Goal: Information Seeking & Learning: Compare options

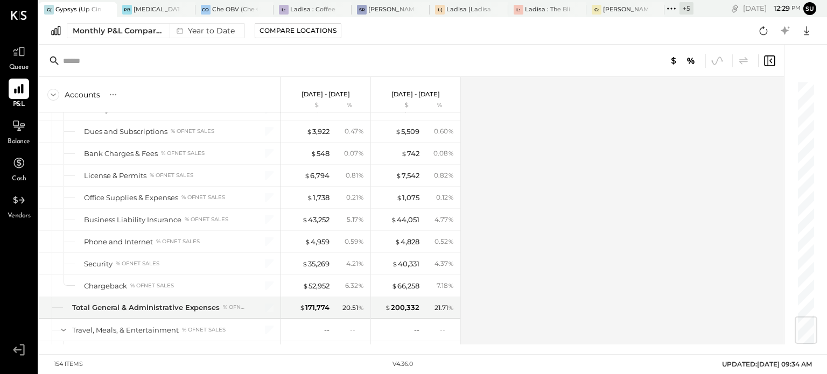
scroll to position [1997, 0]
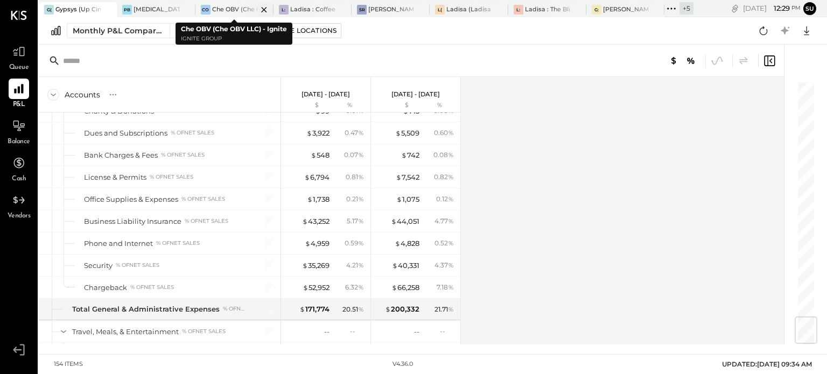
click at [226, 10] on div "Che OBV (Che OBV LLC) - Ignite" at bounding box center [234, 9] width 45 height 9
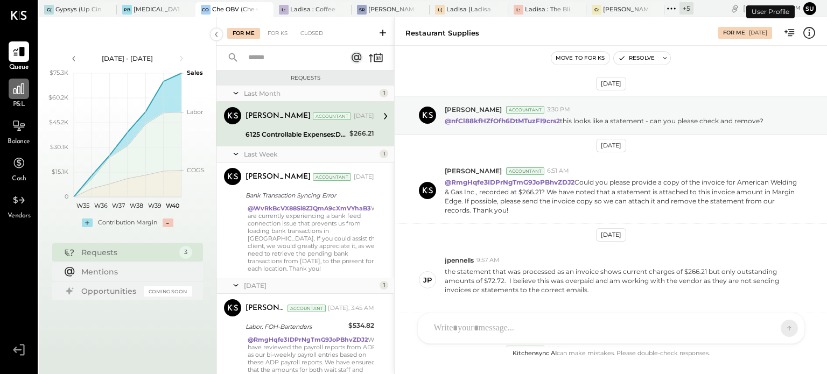
scroll to position [282, 0]
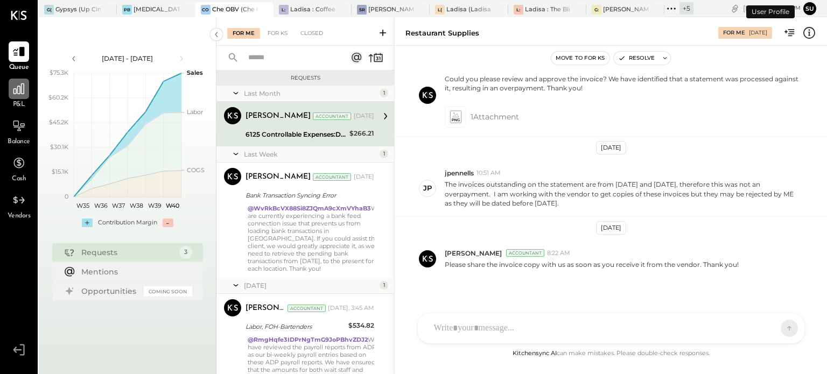
click at [22, 85] on icon at bounding box center [19, 89] width 14 height 14
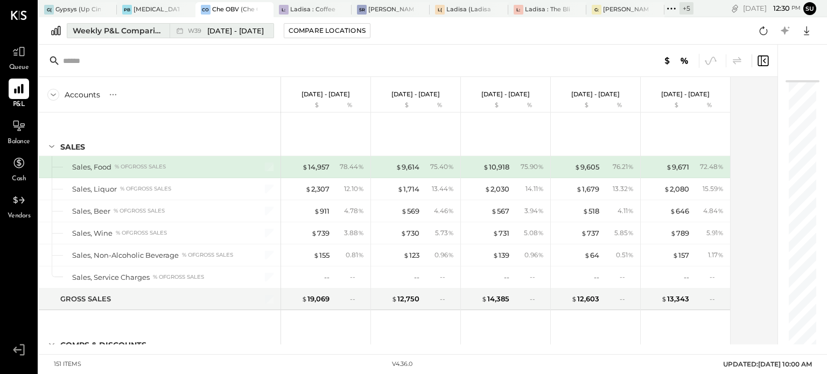
click at [143, 30] on div "Weekly P&L Comparison" at bounding box center [118, 30] width 90 height 11
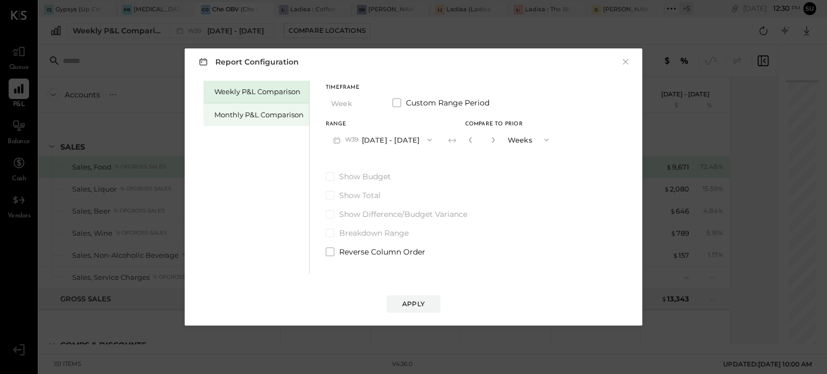
click at [240, 119] on div "Monthly P&L Comparison" at bounding box center [258, 115] width 89 height 10
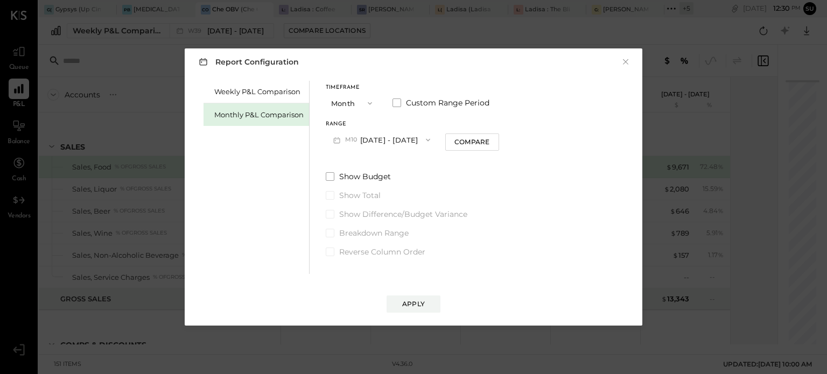
click at [424, 141] on icon "button" at bounding box center [428, 140] width 9 height 9
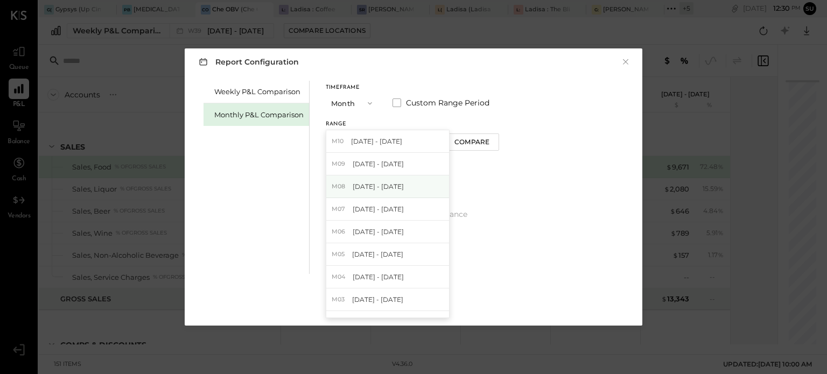
click at [397, 182] on span "[DATE] - [DATE]" at bounding box center [378, 186] width 51 height 9
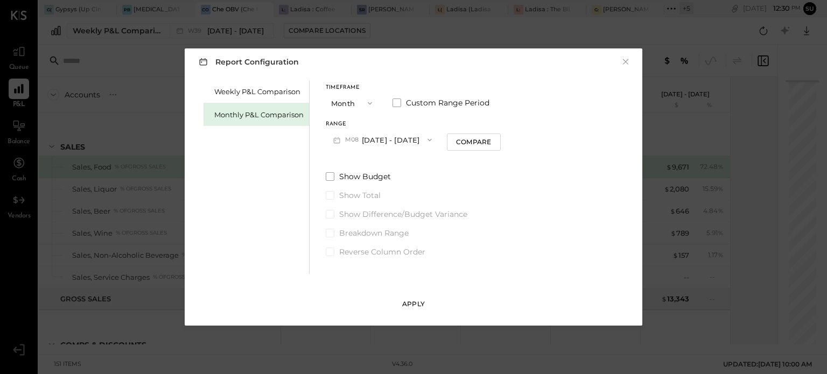
click at [416, 301] on div "Apply" at bounding box center [413, 303] width 23 height 9
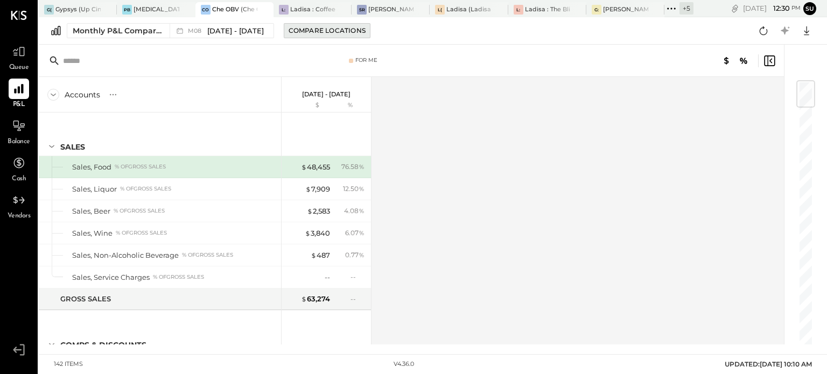
click at [333, 32] on div "Compare Locations" at bounding box center [327, 30] width 77 height 9
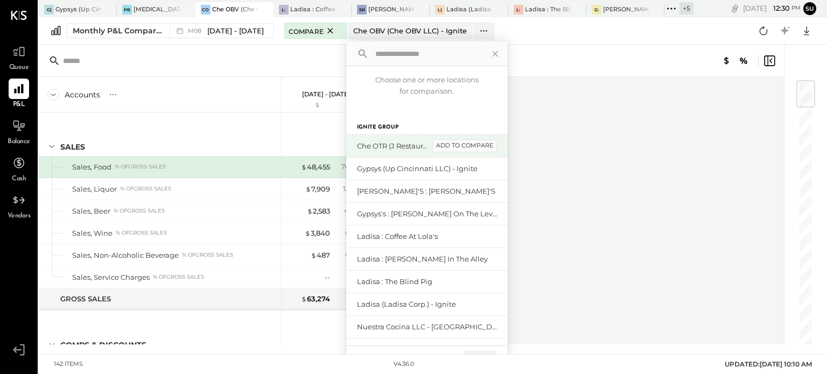
click at [470, 143] on div "add to compare" at bounding box center [464, 145] width 65 height 13
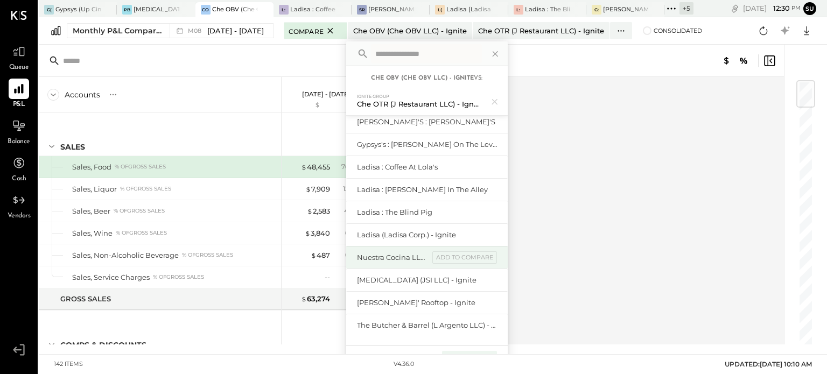
scroll to position [61, 0]
click at [463, 351] on div "Compare (1)" at bounding box center [469, 359] width 54 height 17
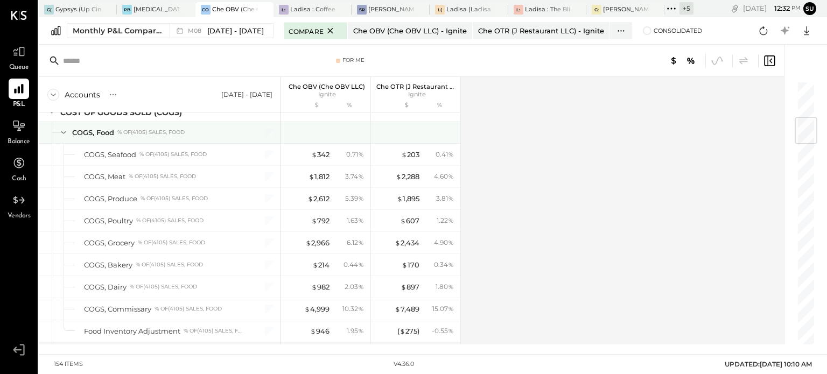
scroll to position [310, 0]
